Goal: Information Seeking & Learning: Learn about a topic

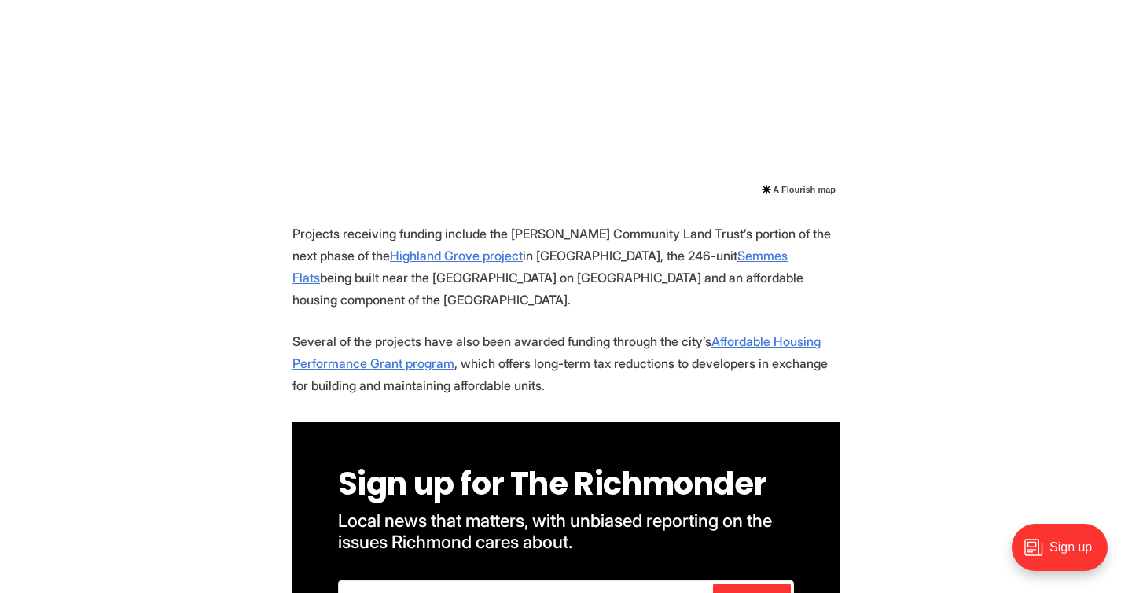
scroll to position [1602, 0]
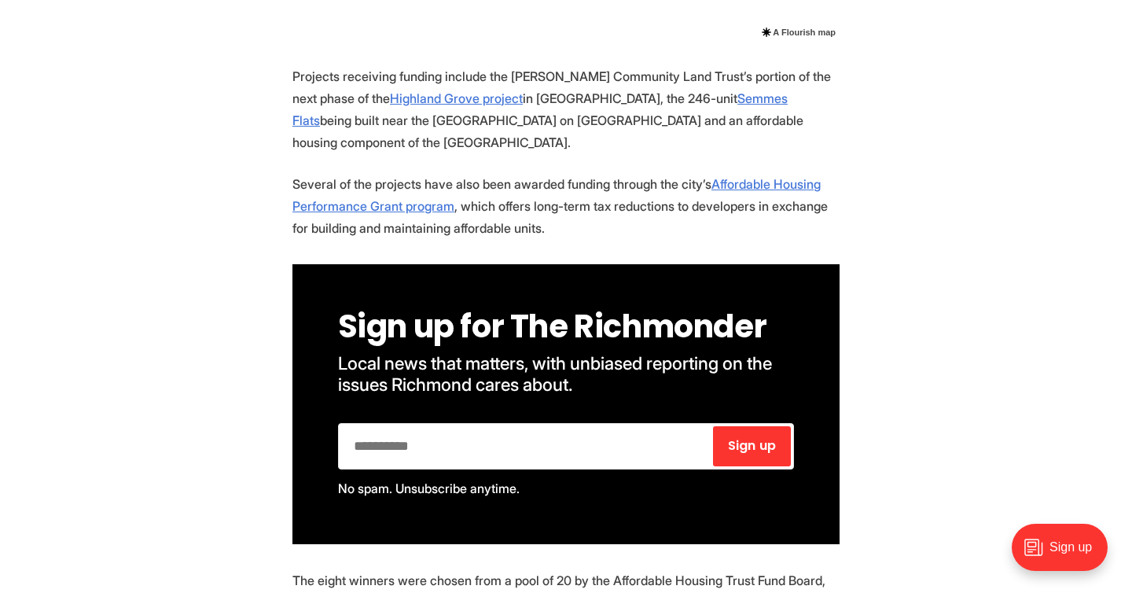
click at [741, 103] on p "Projects receiving funding include the Maggie Walker Community Land Trust’s por…" at bounding box center [565, 109] width 547 height 88
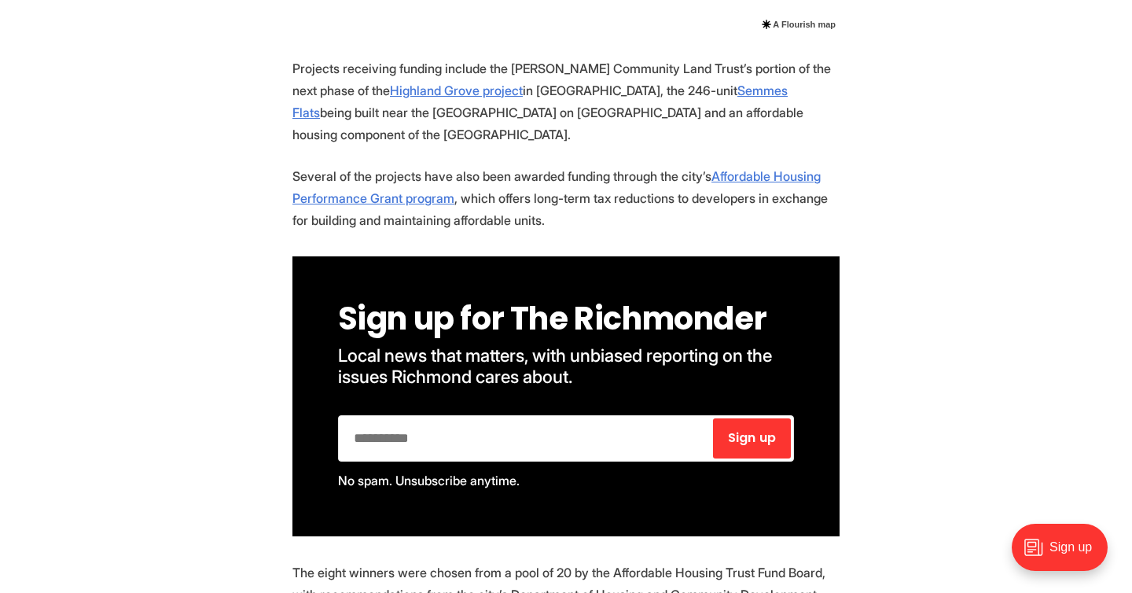
scroll to position [1517, 0]
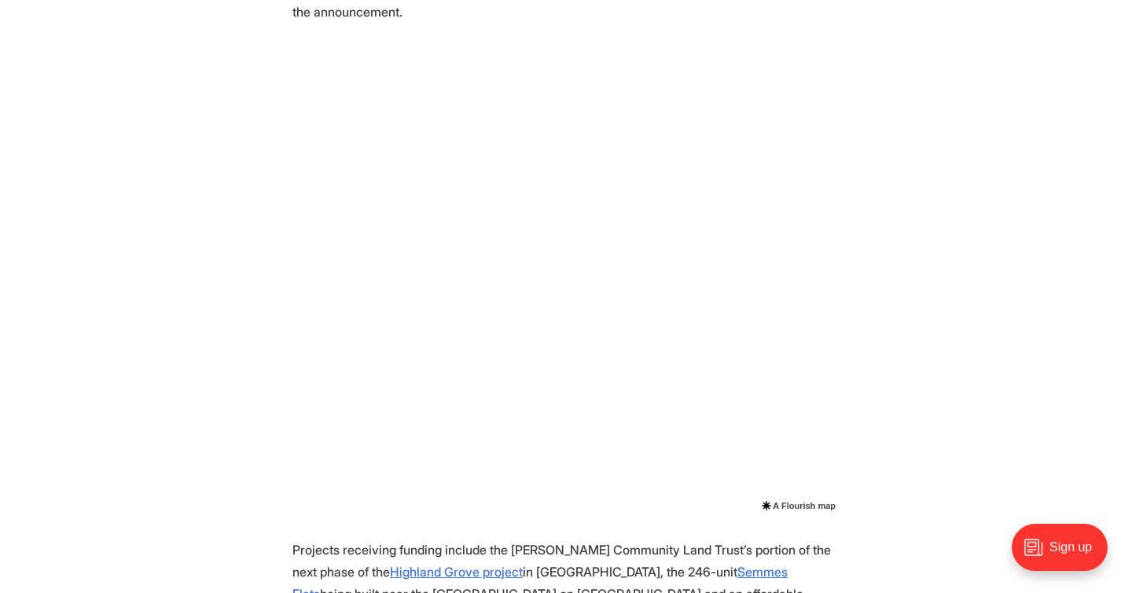
scroll to position [1110, 0]
